Goal: Information Seeking & Learning: Learn about a topic

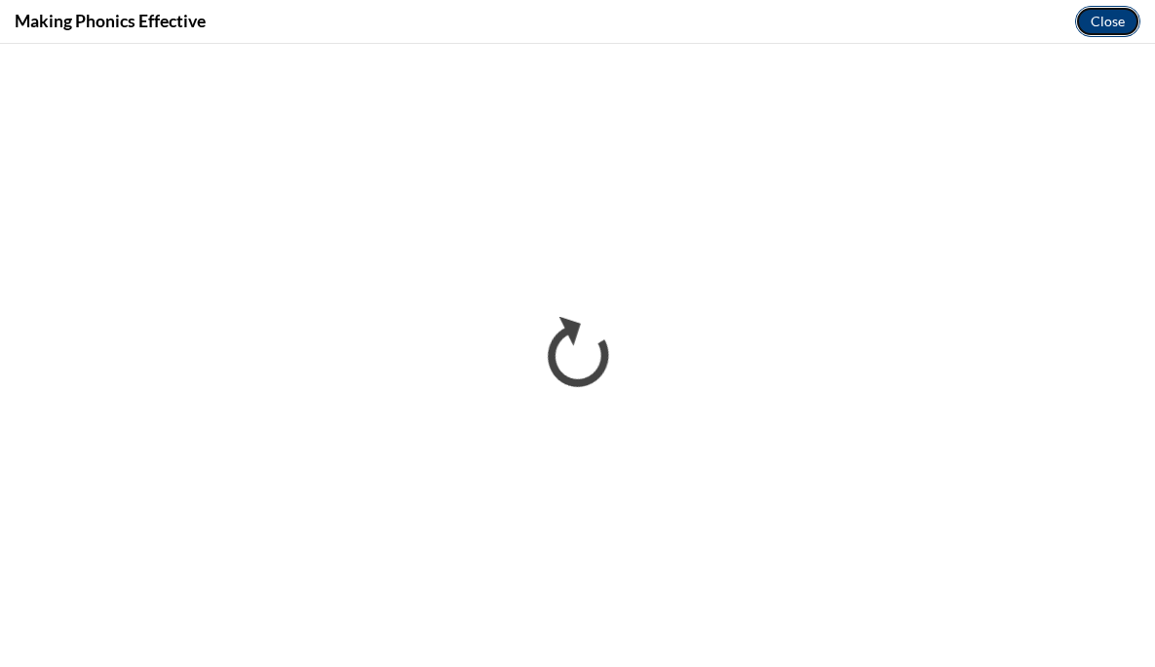
click at [1098, 28] on button "Close" at bounding box center [1107, 21] width 65 height 31
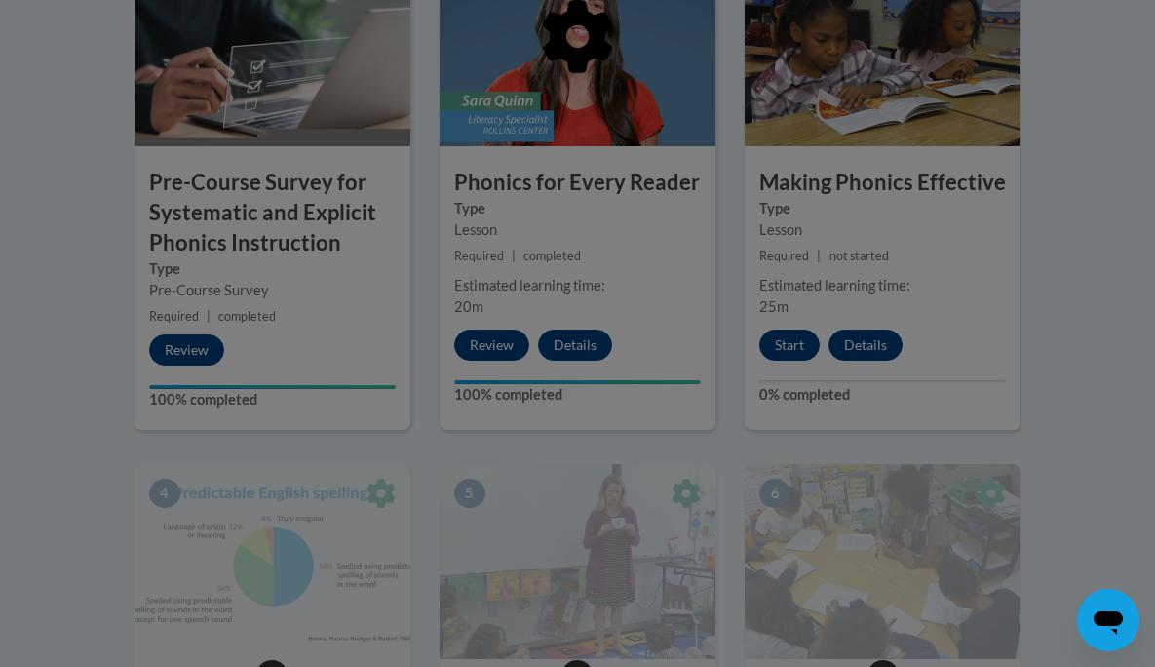
click at [790, 339] on div at bounding box center [577, 333] width 1155 height 667
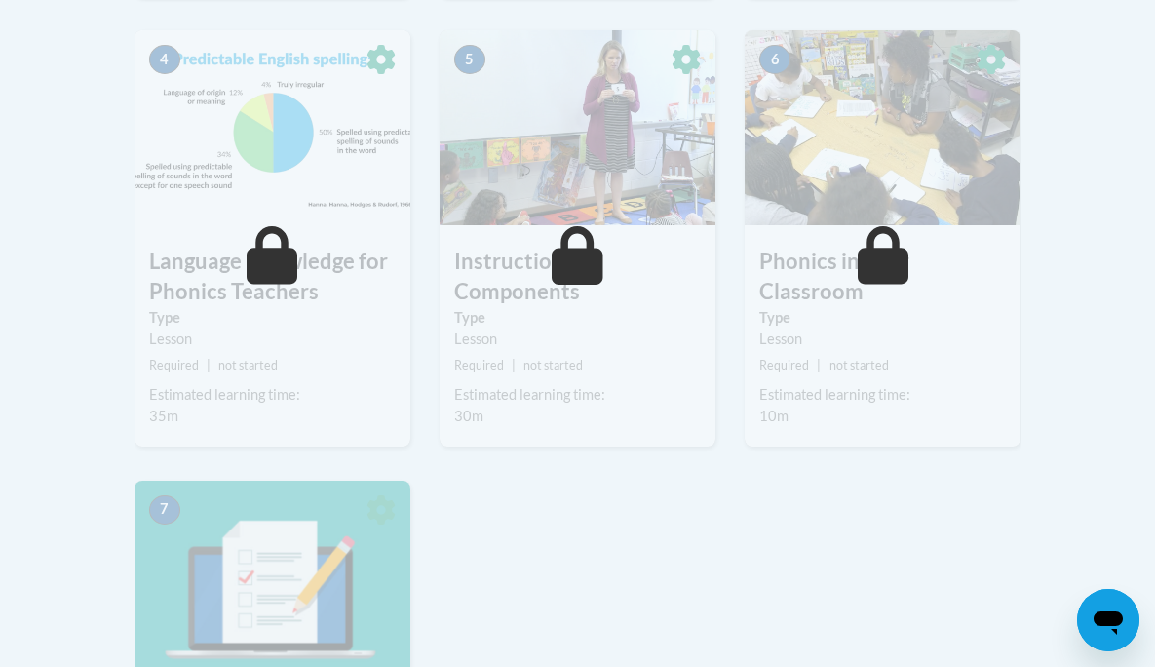
scroll to position [948, 0]
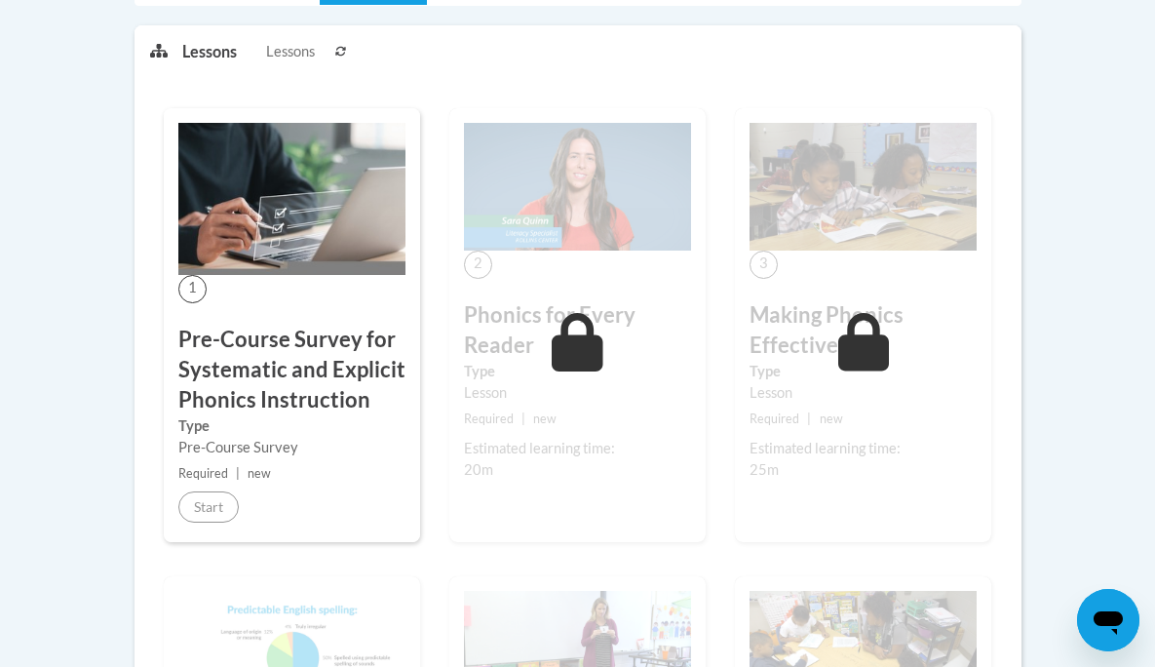
scroll to position [531, 0]
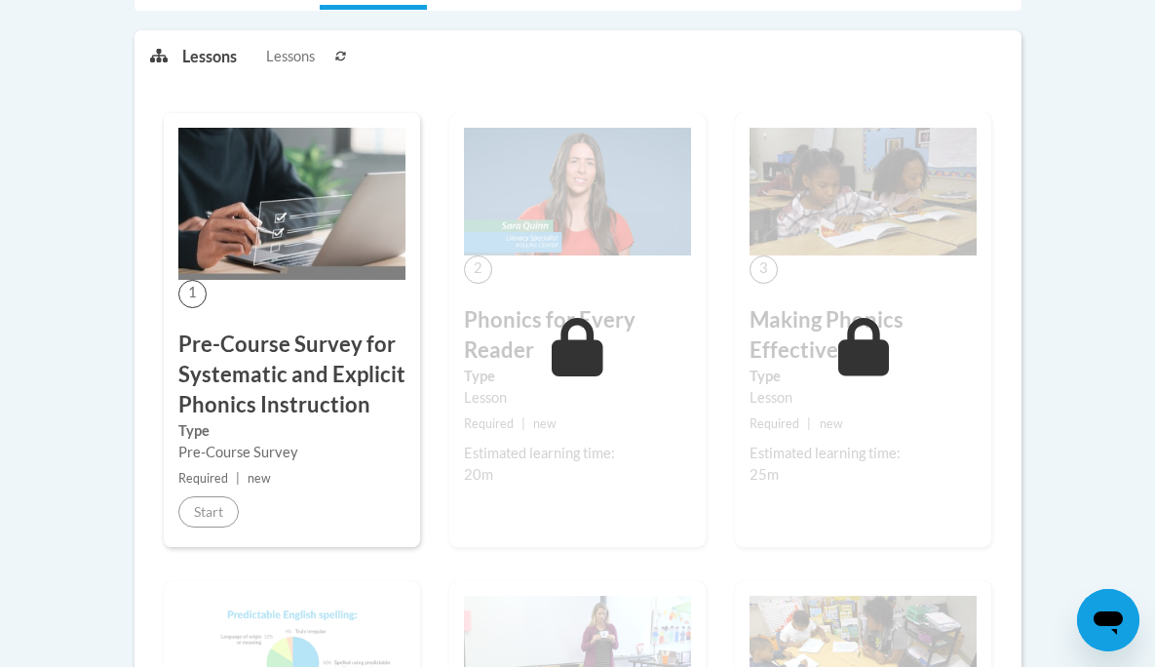
click at [346, 478] on small "Required | new" at bounding box center [291, 478] width 227 height 21
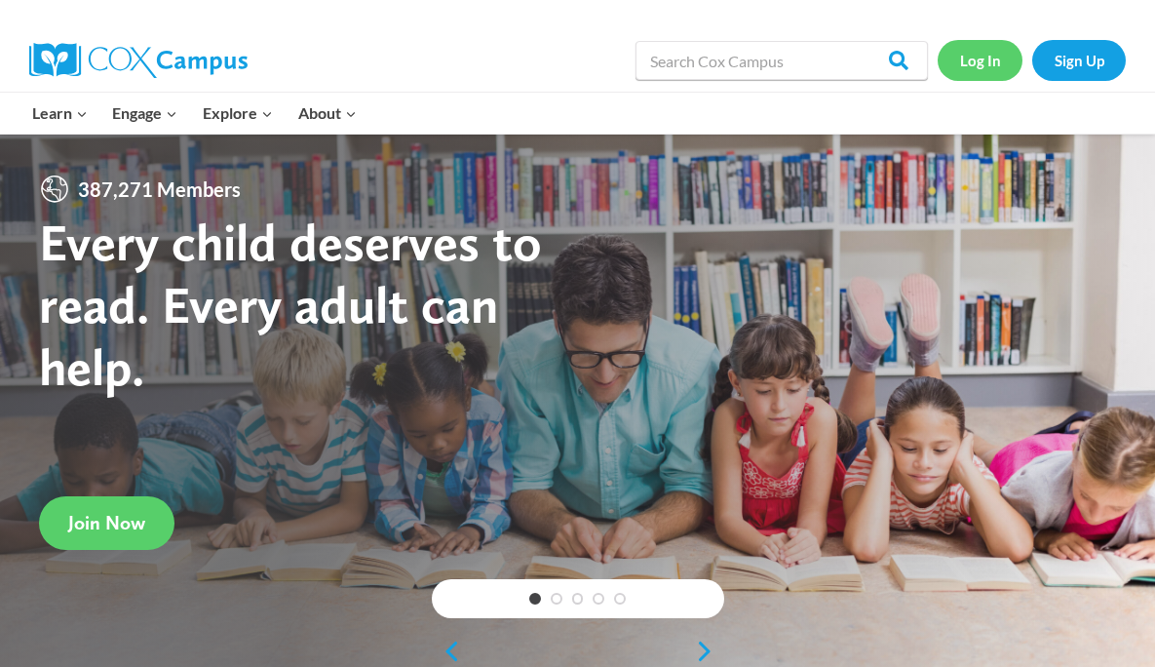
click at [984, 74] on link "Log In" at bounding box center [980, 60] width 85 height 40
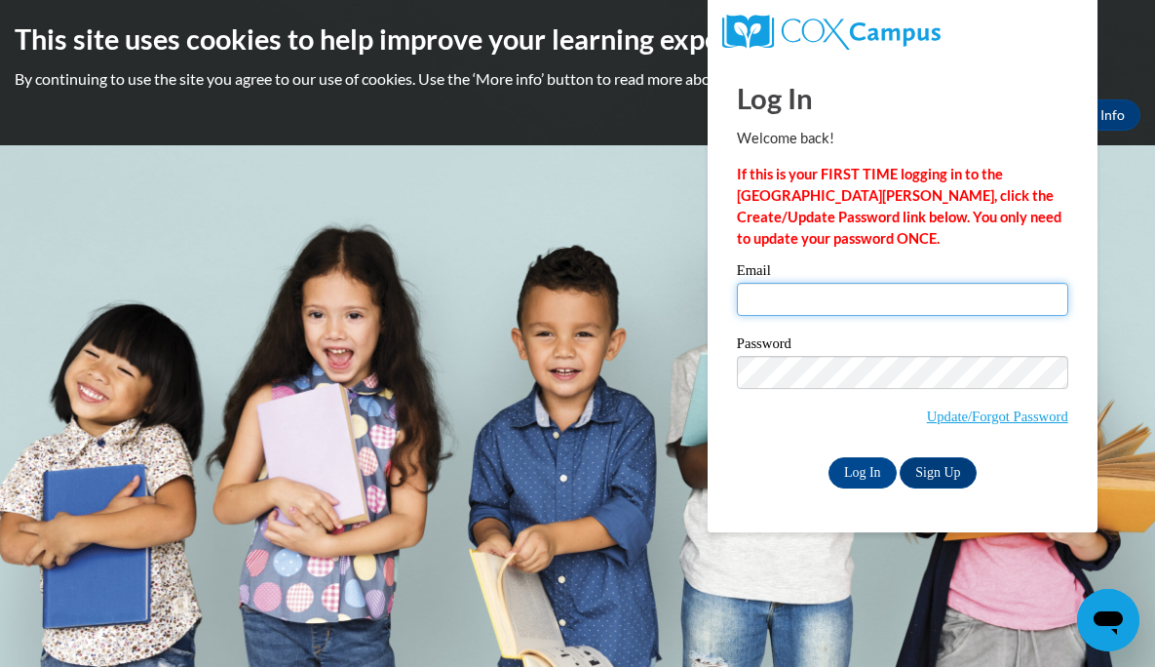
click at [804, 295] on input "Email" at bounding box center [902, 299] width 331 height 33
type input "emckay@mtsd.k12.wi.us"
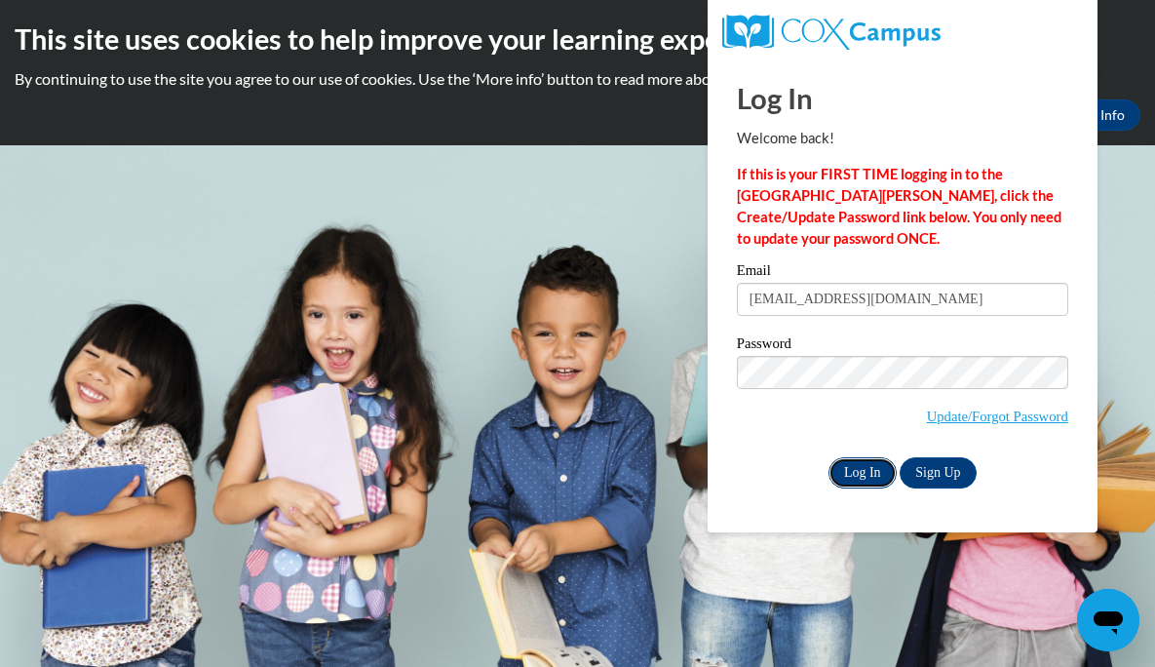
click at [872, 465] on input "Log In" at bounding box center [863, 472] width 68 height 31
drag, startPoint x: 872, startPoint y: 465, endPoint x: 872, endPoint y: 450, distance: 14.6
click at [872, 450] on div "Email emckay@mtsd.k12.wi.us Password Update/Forgot Password Log In Sign Up OR" at bounding box center [902, 375] width 331 height 224
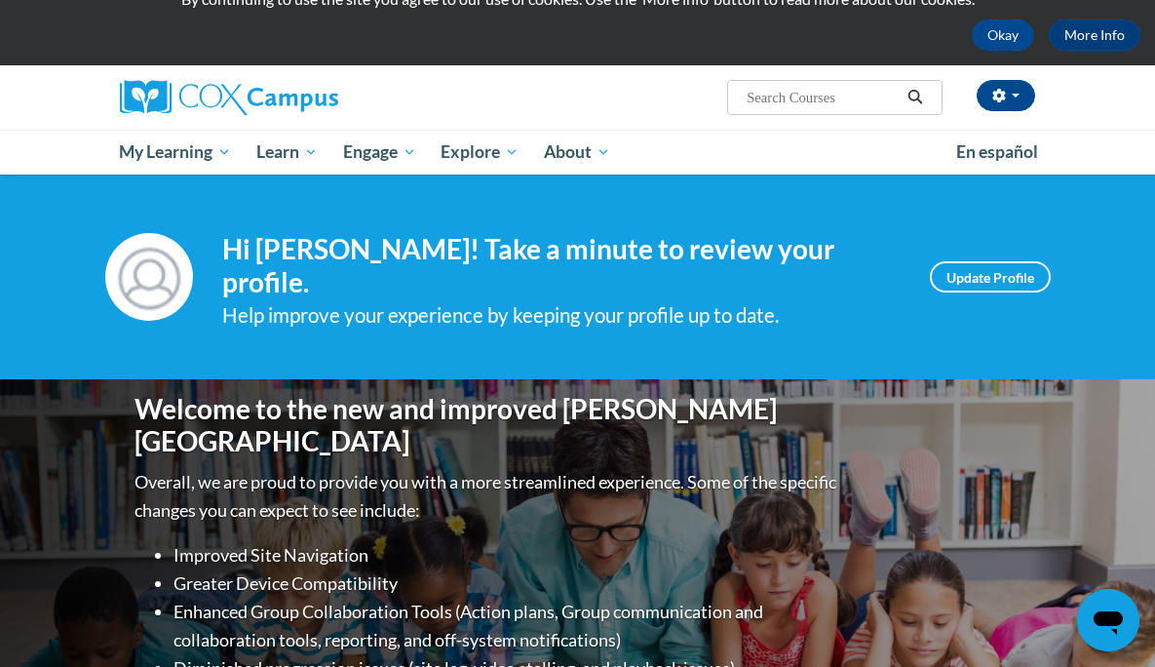
scroll to position [79, 0]
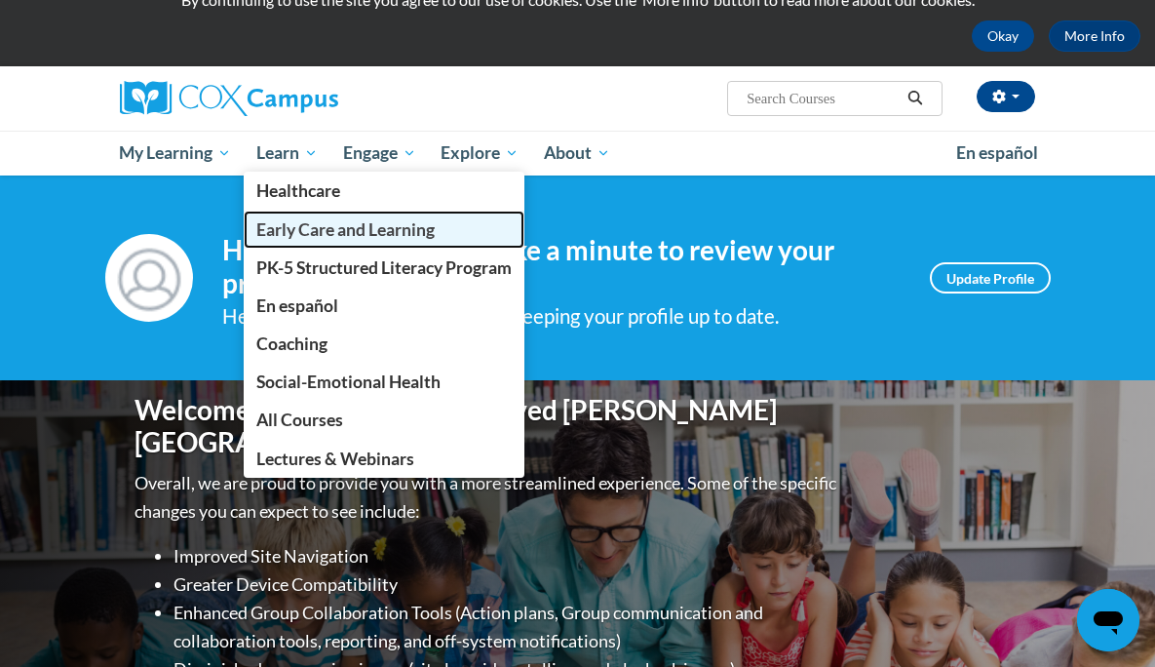
click at [283, 231] on span "Early Care and Learning" at bounding box center [345, 229] width 178 height 20
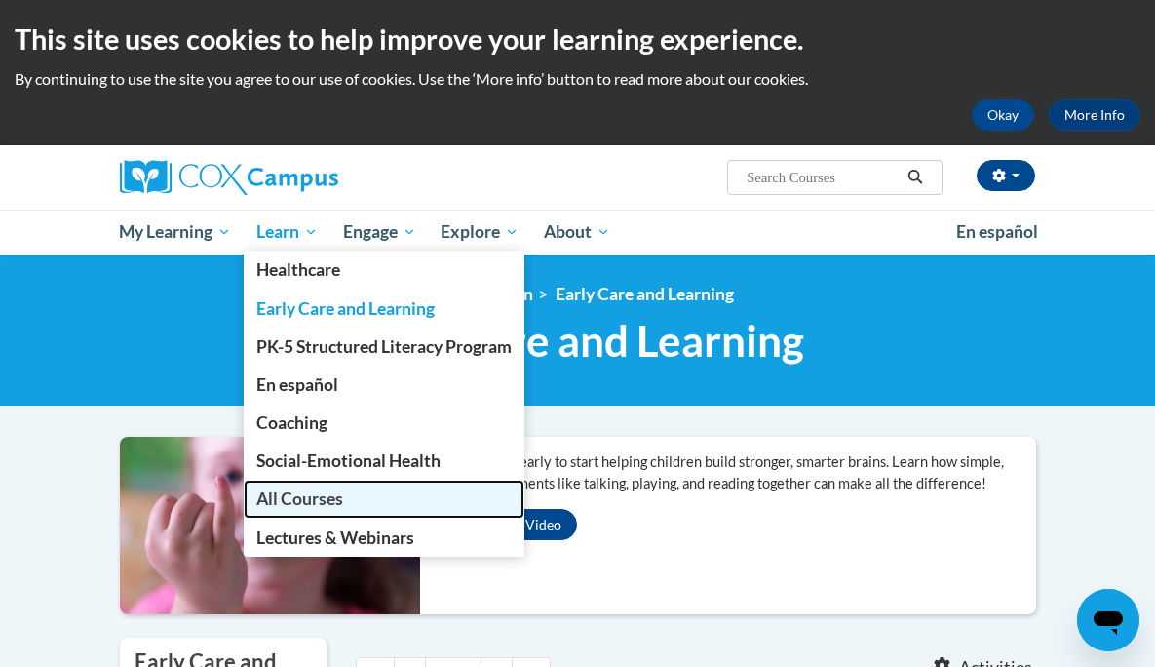
click at [314, 507] on span "All Courses" at bounding box center [299, 498] width 87 height 20
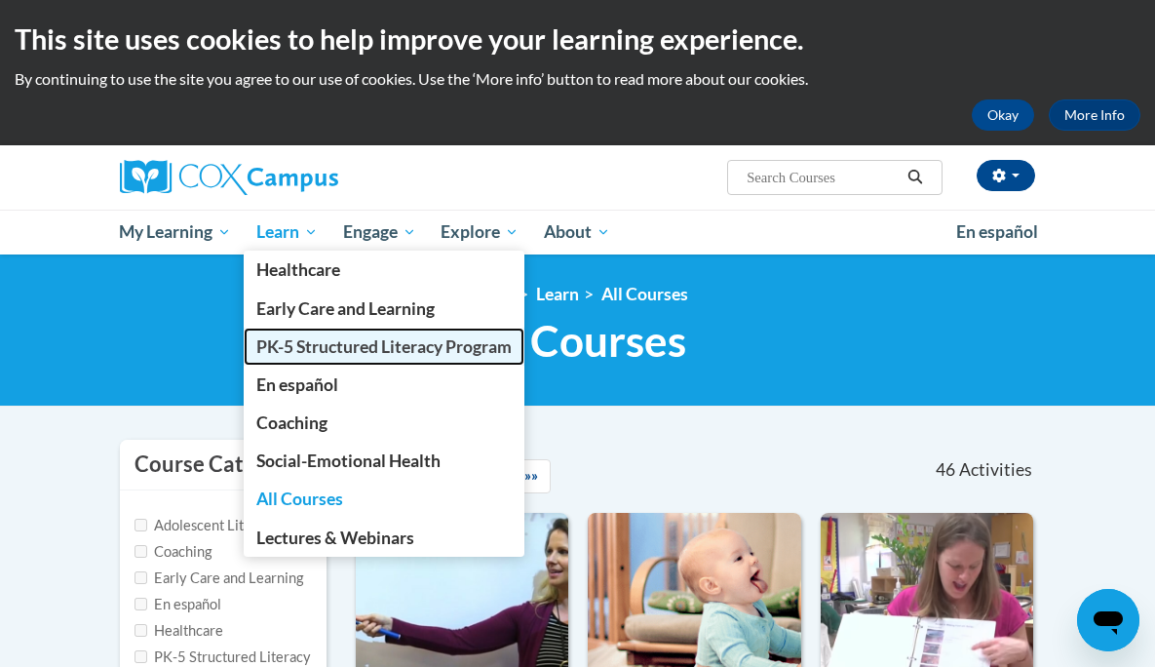
click at [299, 351] on span "PK-5 Structured Literacy Program" at bounding box center [383, 346] width 255 height 20
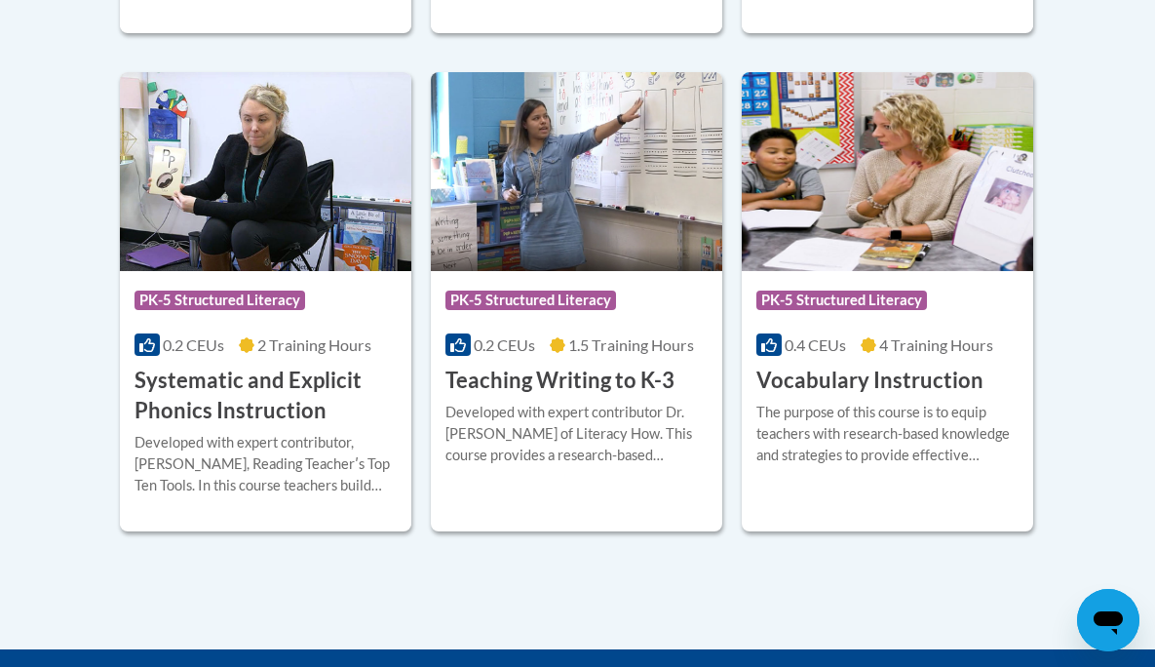
scroll to position [2308, 0]
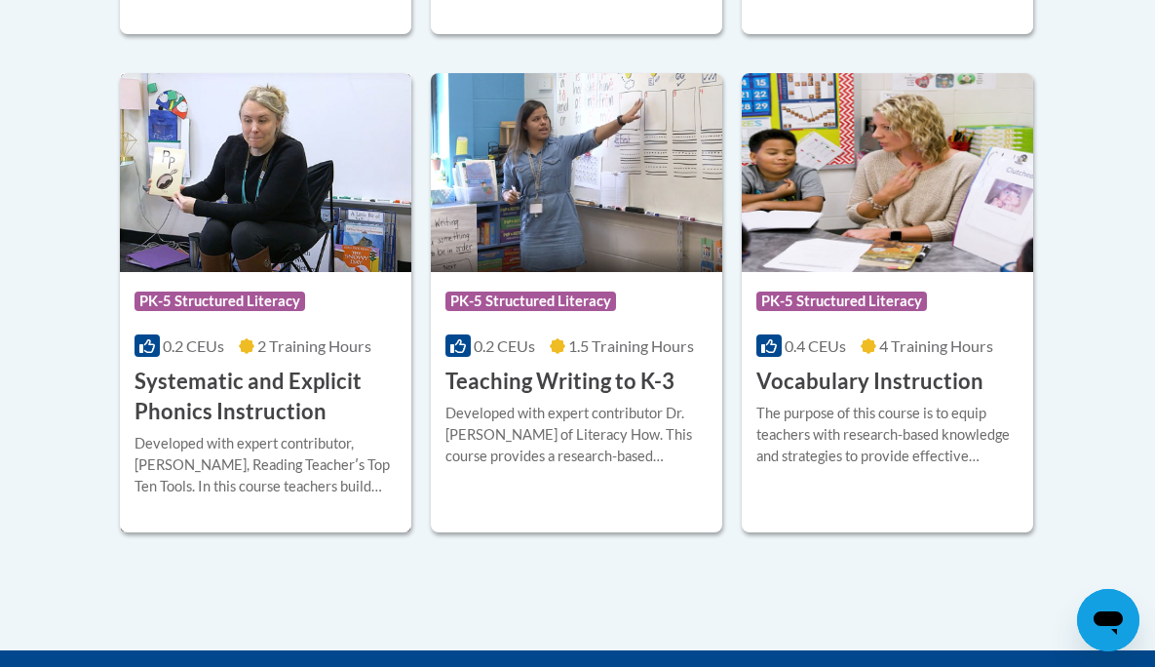
click at [298, 387] on h3 "Systematic and Explicit Phonics Instruction" at bounding box center [266, 397] width 262 height 60
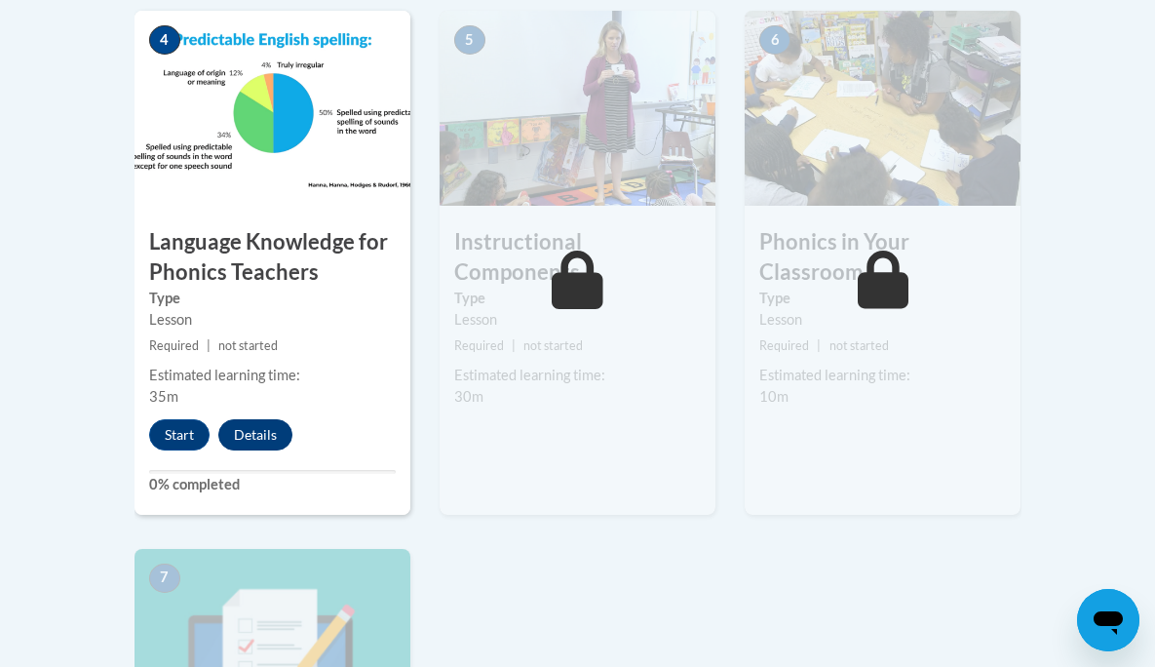
scroll to position [1209, 0]
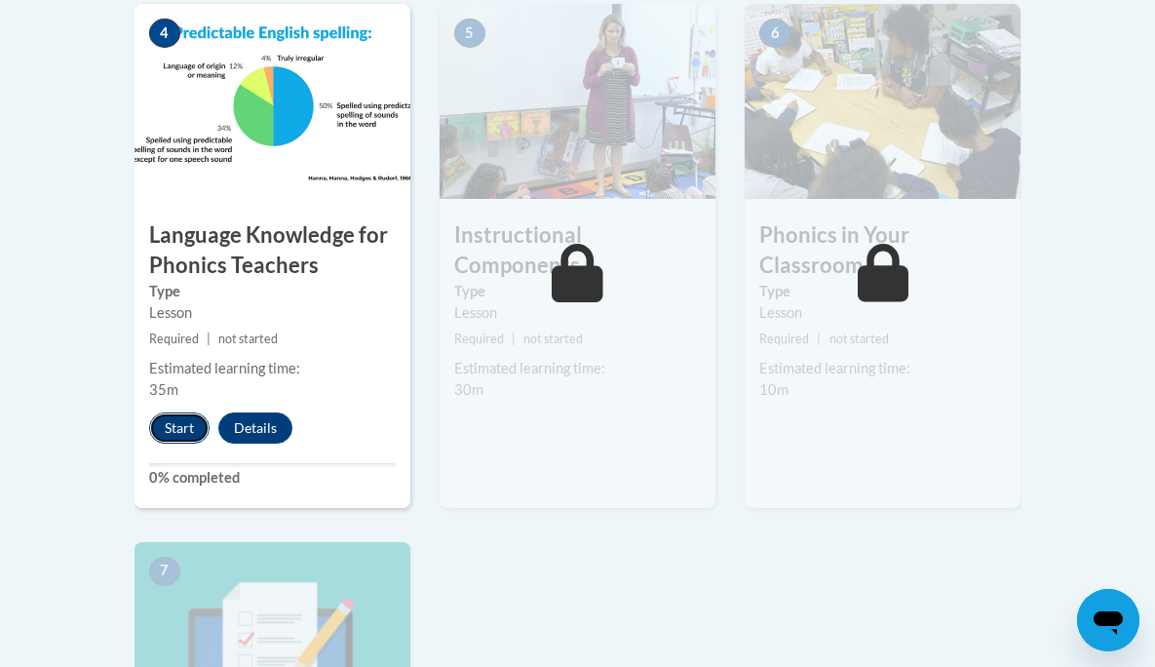
click at [198, 425] on button "Start" at bounding box center [179, 427] width 60 height 31
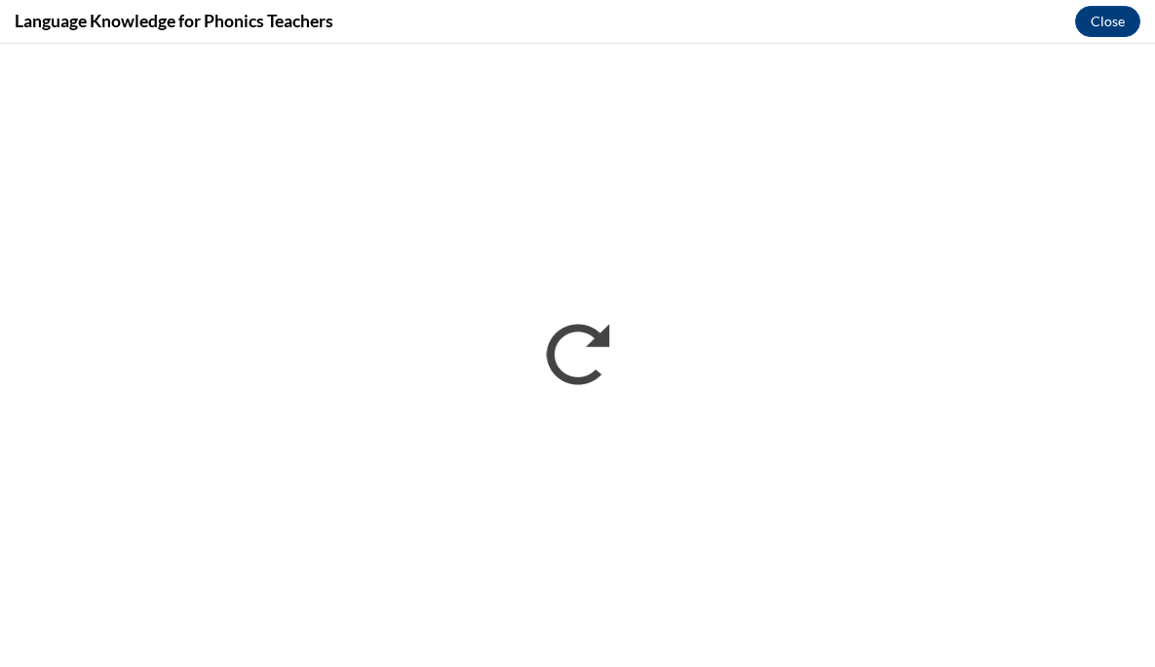
scroll to position [0, 0]
